Goal: Transaction & Acquisition: Purchase product/service

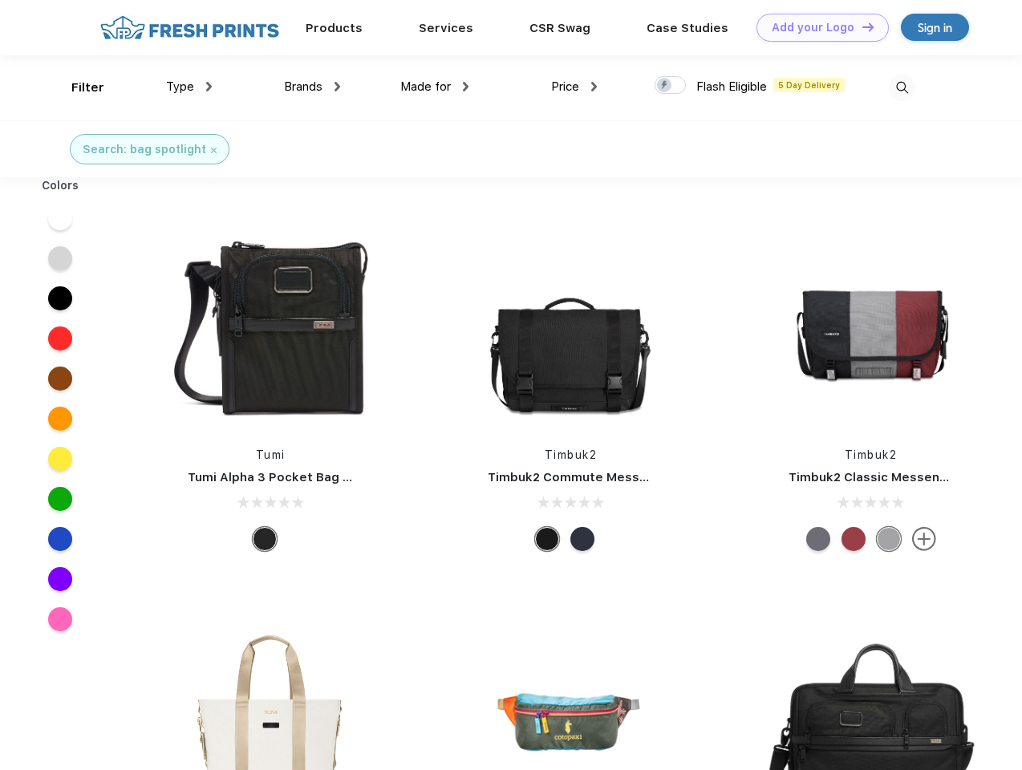
click at [817, 27] on link "Add your Logo Design Tool" at bounding box center [822, 28] width 132 height 28
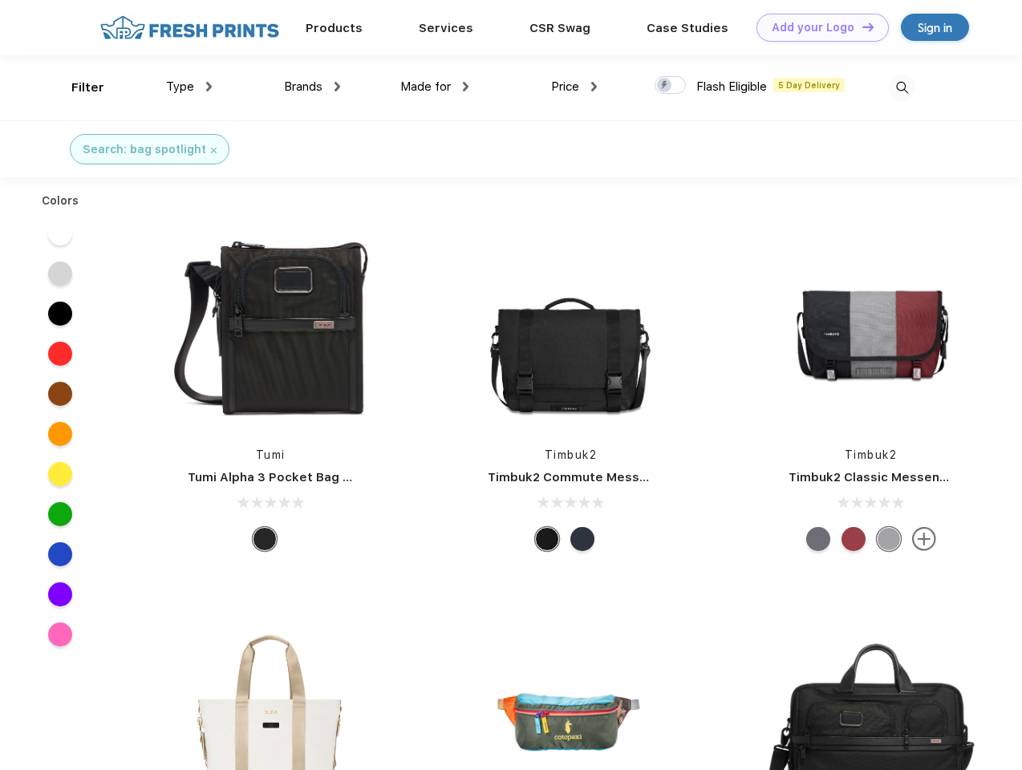
click at [0, 0] on div "Design Tool" at bounding box center [0, 0] width 0 height 0
click at [861, 26] on link "Add your Logo Design Tool" at bounding box center [822, 28] width 132 height 28
click at [77, 87] on div "Filter" at bounding box center [87, 88] width 33 height 18
click at [189, 87] on span "Type" at bounding box center [180, 86] width 28 height 14
click at [312, 87] on span "Brands" at bounding box center [303, 86] width 39 height 14
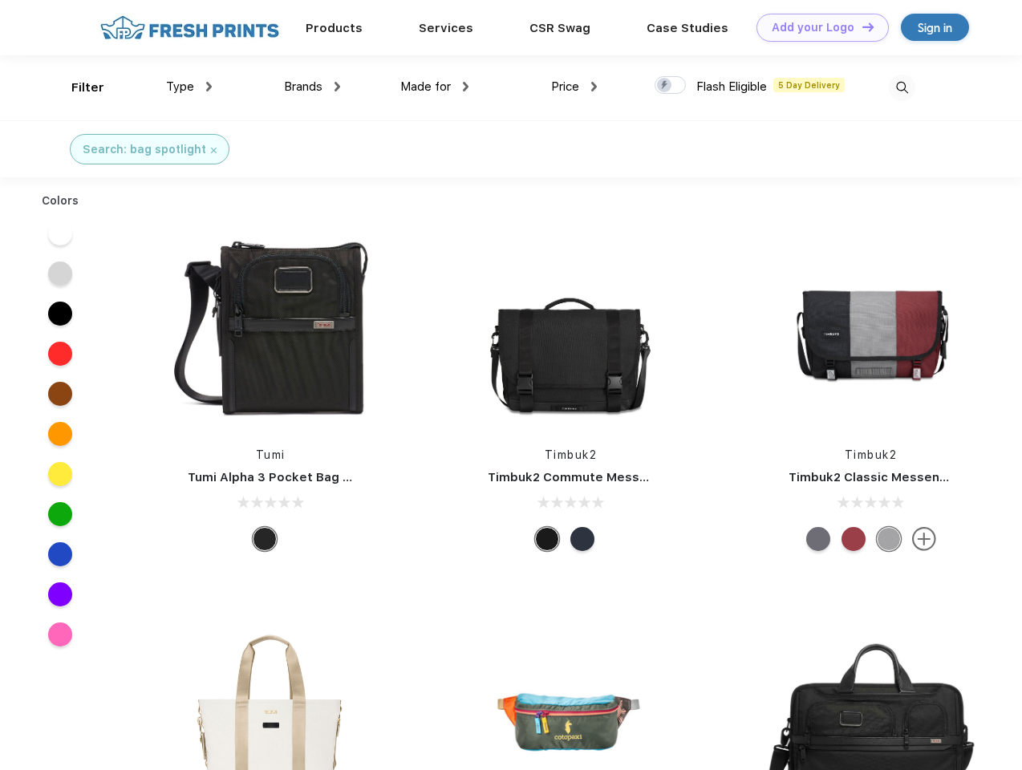
click at [435, 87] on span "Made for" at bounding box center [425, 86] width 51 height 14
click at [574, 87] on span "Price" at bounding box center [565, 86] width 28 height 14
click at [671, 86] on div at bounding box center [670, 85] width 31 height 18
click at [665, 86] on input "checkbox" at bounding box center [660, 80] width 10 height 10
click at [902, 87] on img at bounding box center [902, 88] width 26 height 26
